Goal: Book appointment/travel/reservation

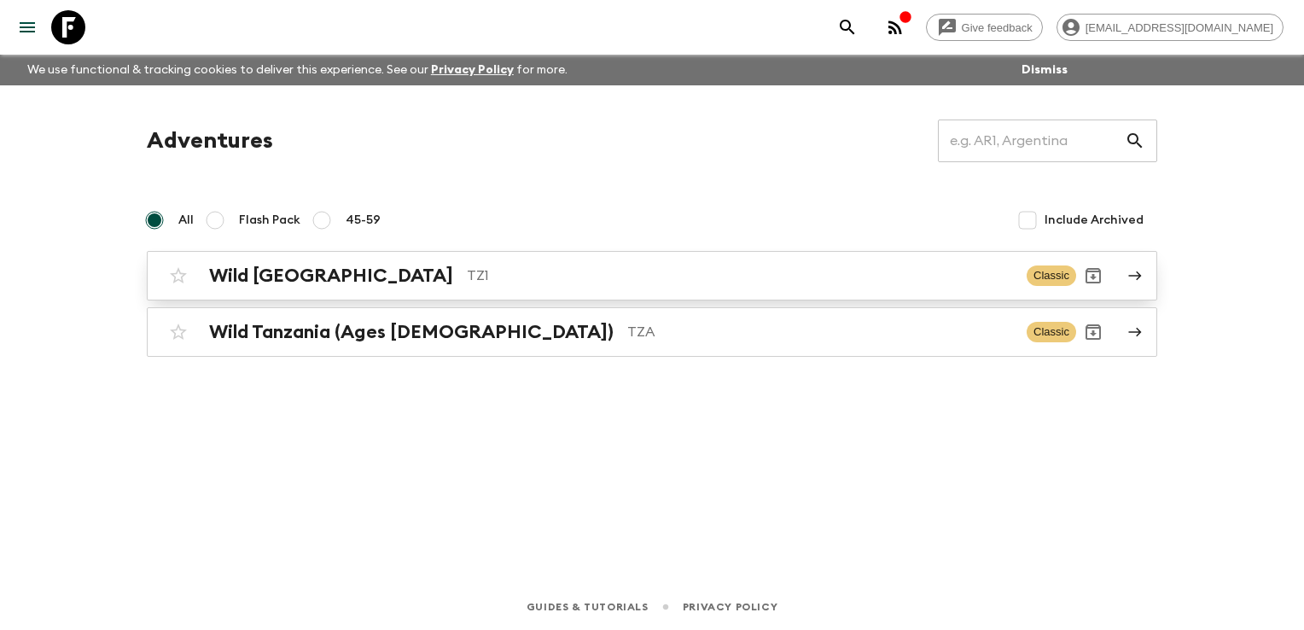
click at [309, 279] on h2 "Wild [GEOGRAPHIC_DATA]" at bounding box center [331, 276] width 244 height 22
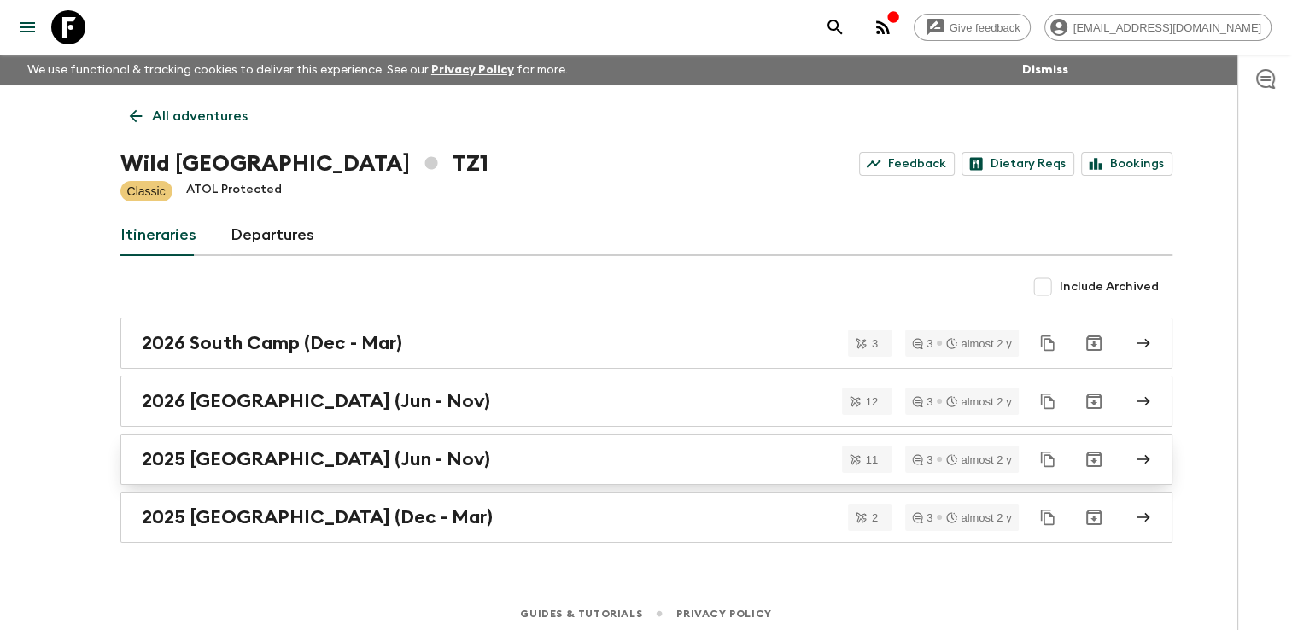
click at [236, 446] on link "2025 [GEOGRAPHIC_DATA] (Jun - Nov)" at bounding box center [646, 459] width 1052 height 51
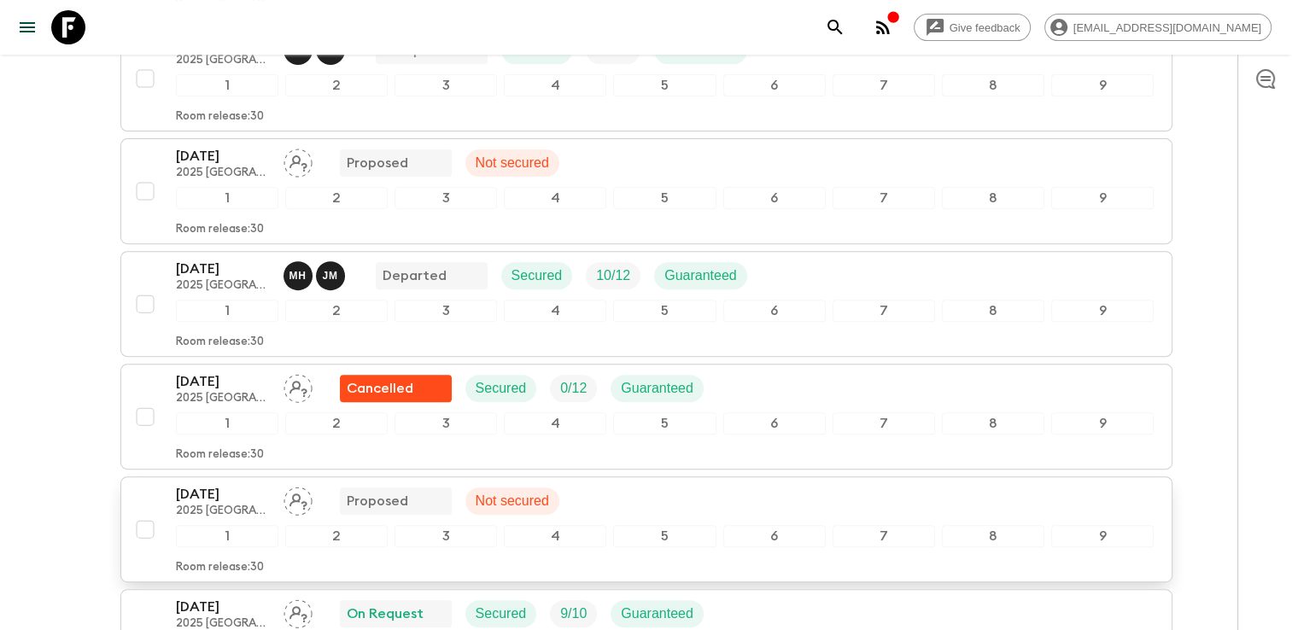
scroll to position [683, 0]
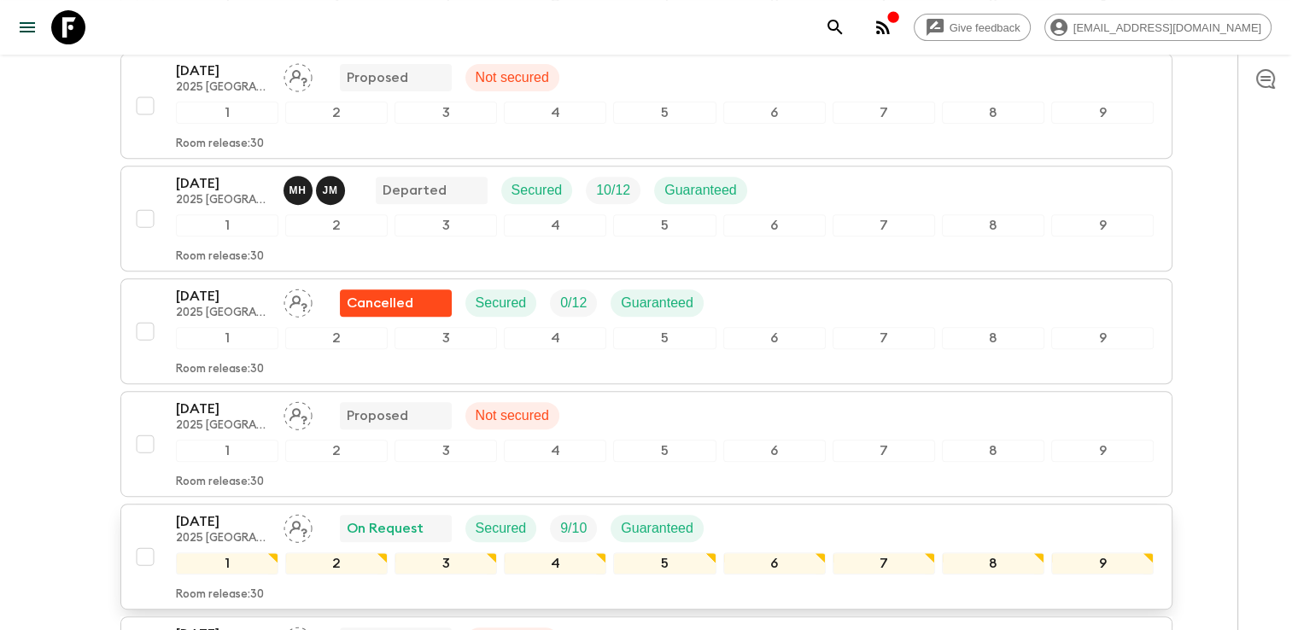
click at [224, 511] on p "[DATE]" at bounding box center [223, 521] width 94 height 20
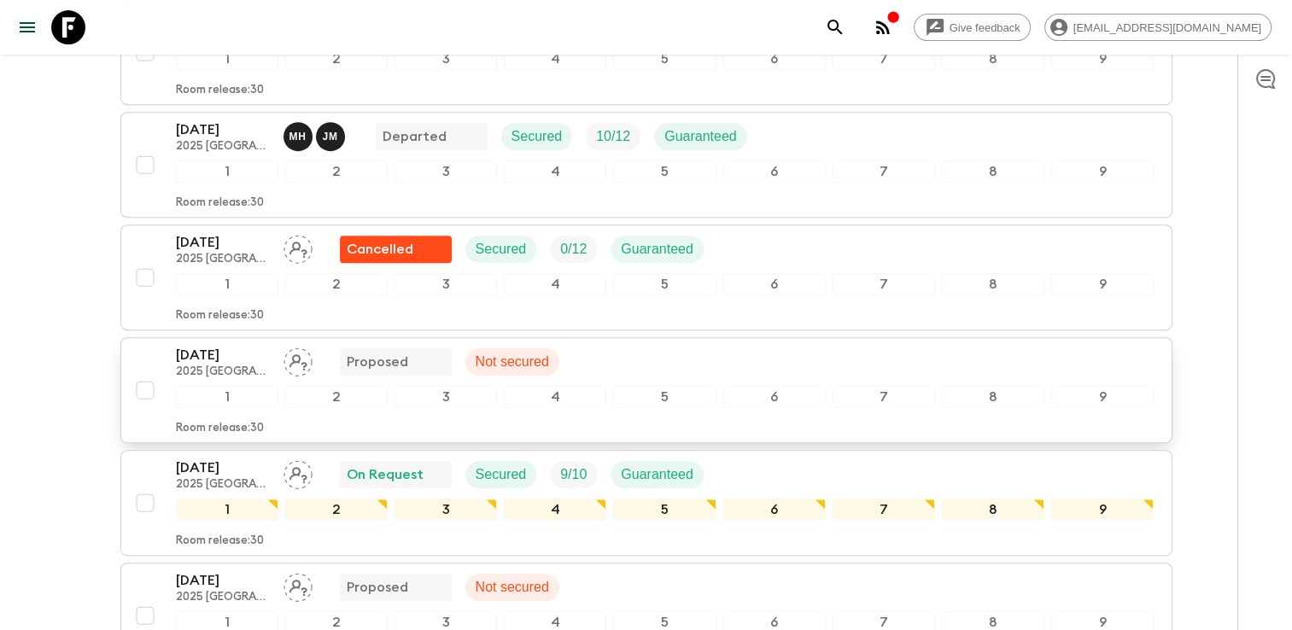
scroll to position [768, 0]
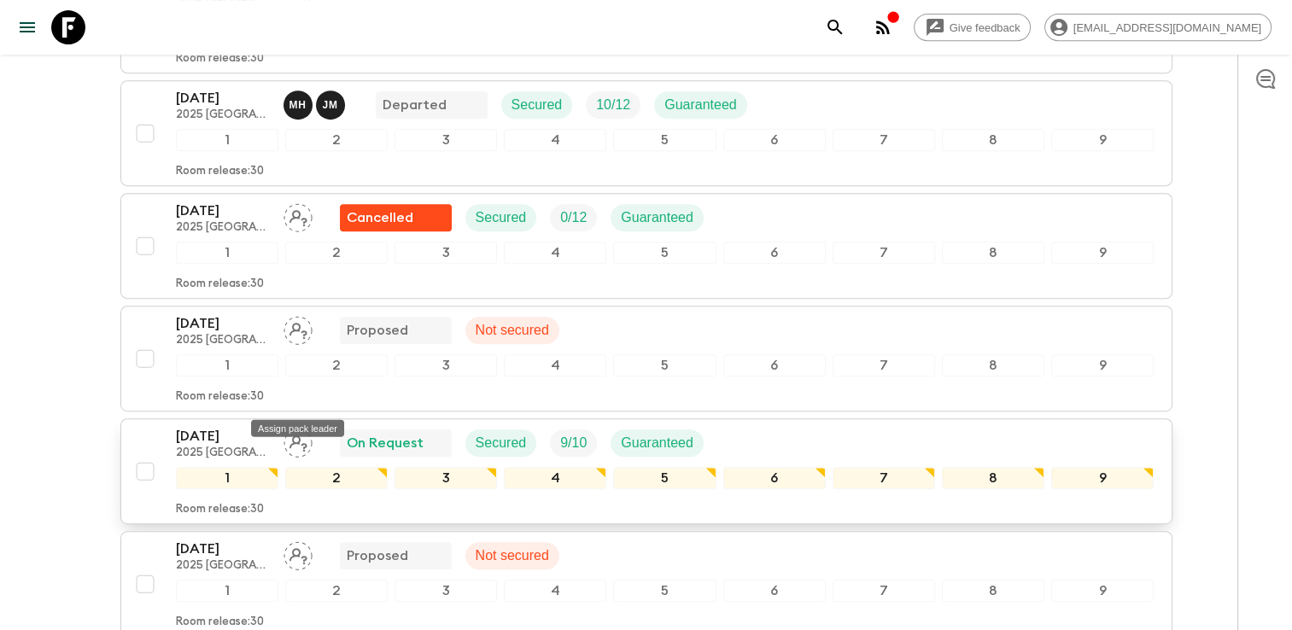
click at [300, 429] on icon "Assign pack leader" at bounding box center [297, 443] width 29 height 29
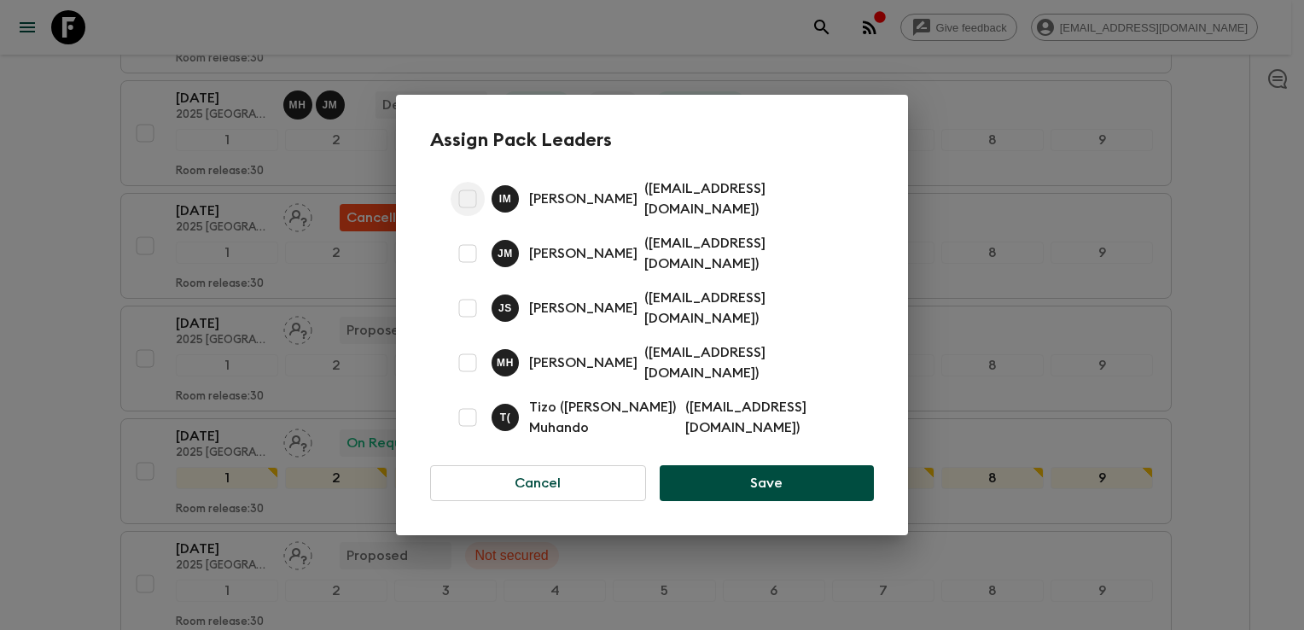
click at [465, 210] on input "checkbox" at bounding box center [468, 199] width 34 height 34
checkbox input "true"
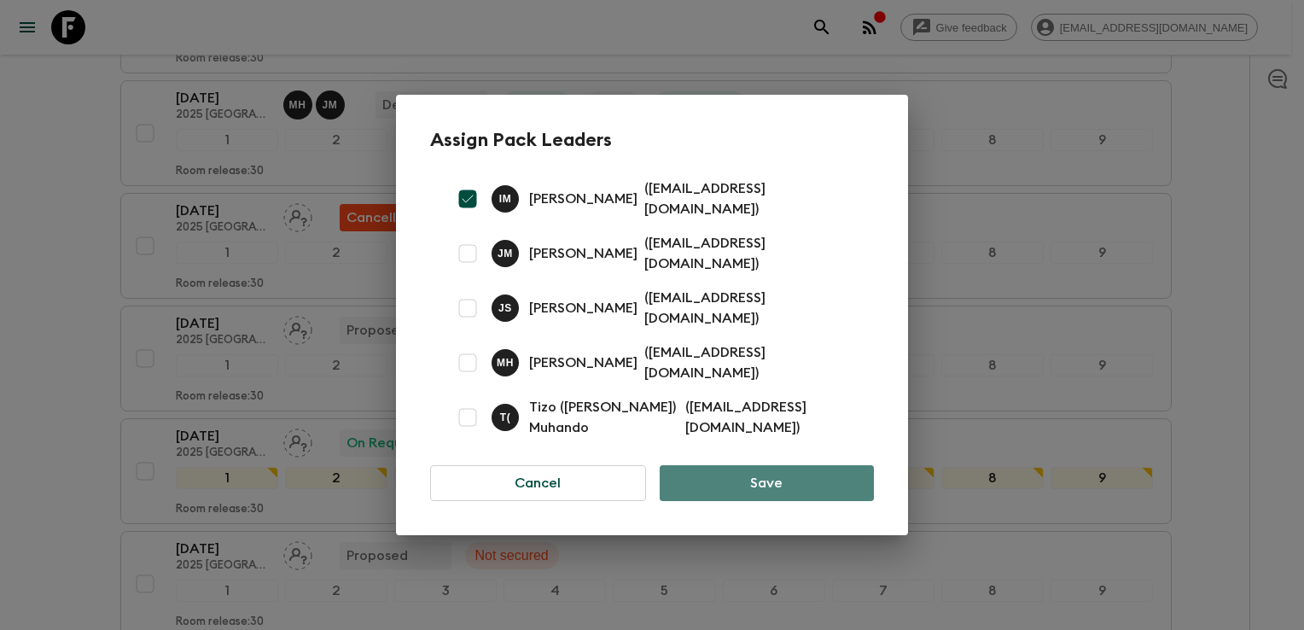
click at [744, 469] on button "Save" at bounding box center [767, 483] width 214 height 36
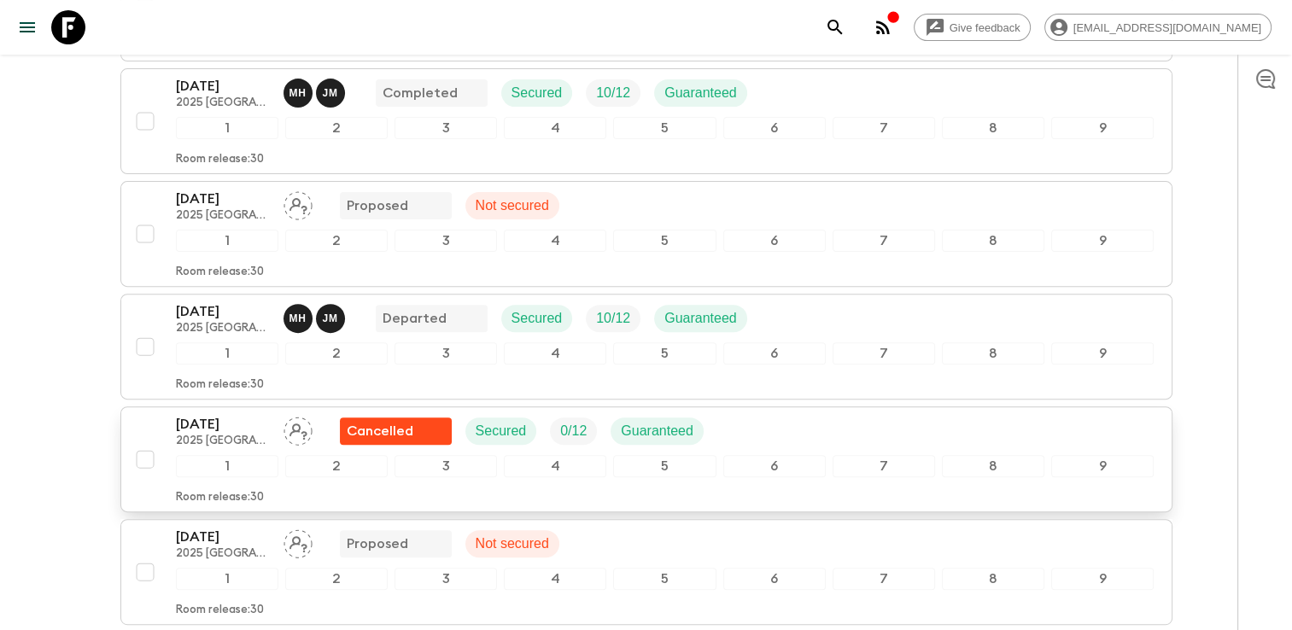
scroll to position [598, 0]
